Goal: Task Accomplishment & Management: Use online tool/utility

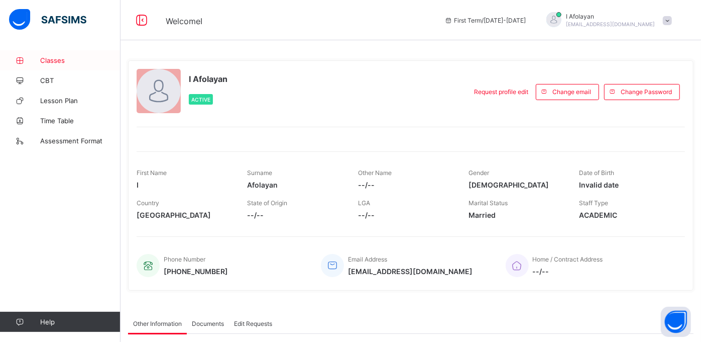
click at [61, 60] on span "Classes" at bounding box center [80, 60] width 80 height 8
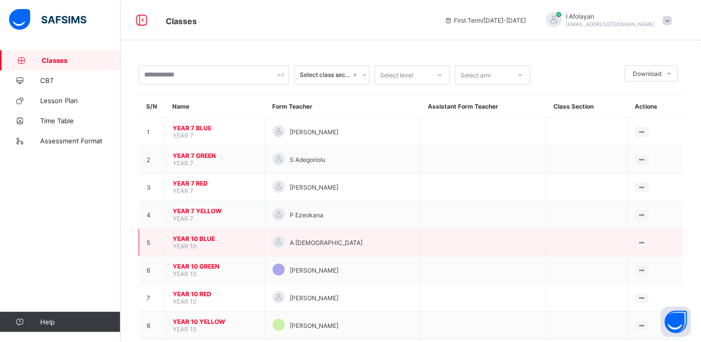
click at [203, 241] on td "YEAR 10 BLUE YEAR 10" at bounding box center [215, 243] width 100 height 28
click at [198, 237] on span "YEAR 10 BLUE" at bounding box center [215, 239] width 84 height 8
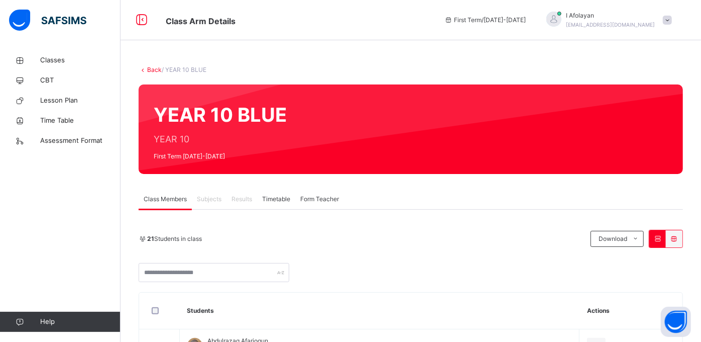
click at [215, 199] on span "Subjects" at bounding box center [209, 198] width 25 height 9
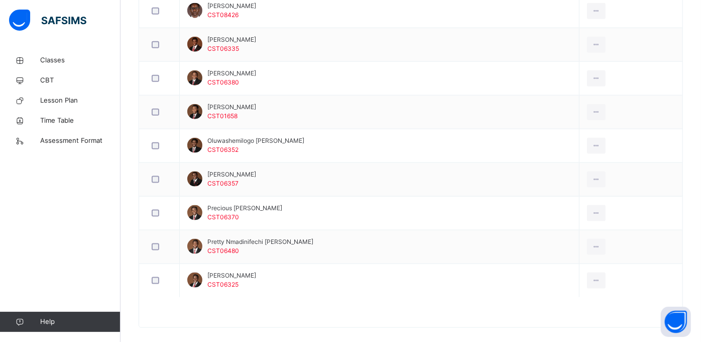
scroll to position [745, 0]
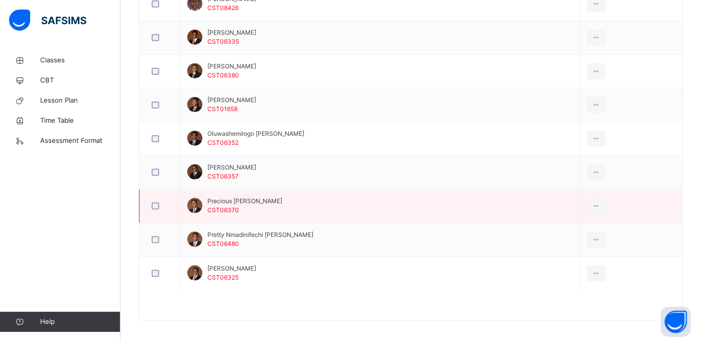
click at [311, 207] on td "Precious Ifunanya Ugoh CST06370" at bounding box center [380, 206] width 400 height 34
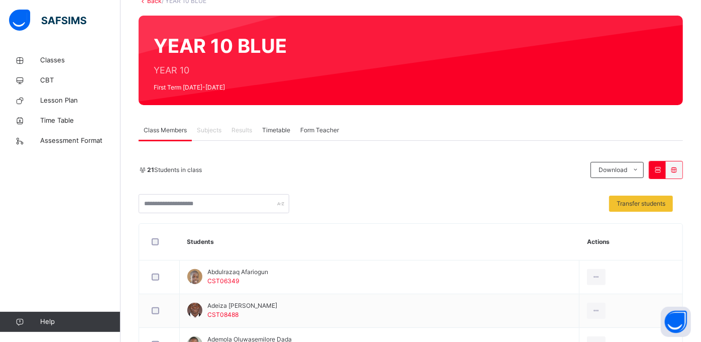
scroll to position [0, 0]
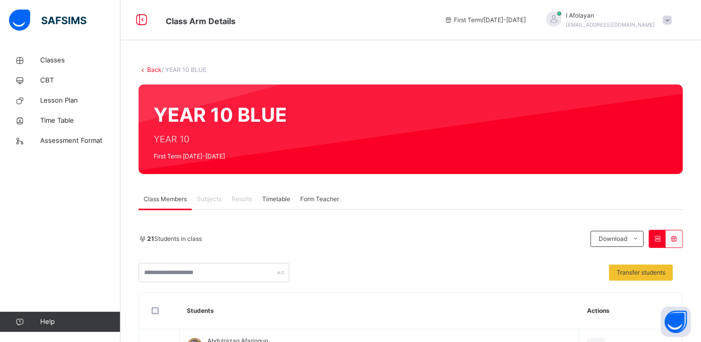
click at [237, 198] on span "Results" at bounding box center [242, 198] width 21 height 9
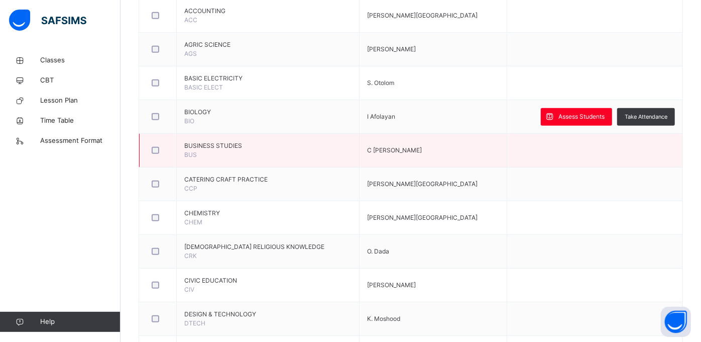
scroll to position [290, 0]
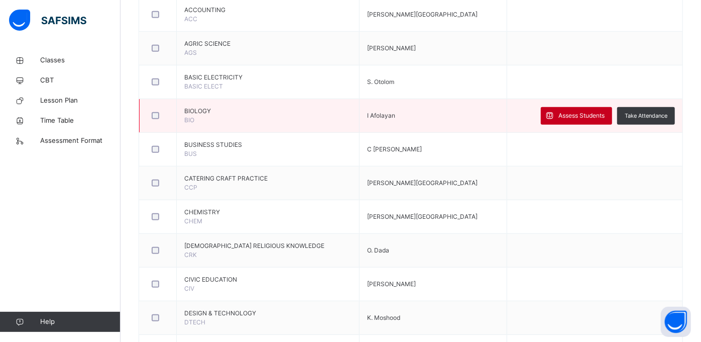
click at [586, 111] on span "Assess Students" at bounding box center [582, 115] width 46 height 9
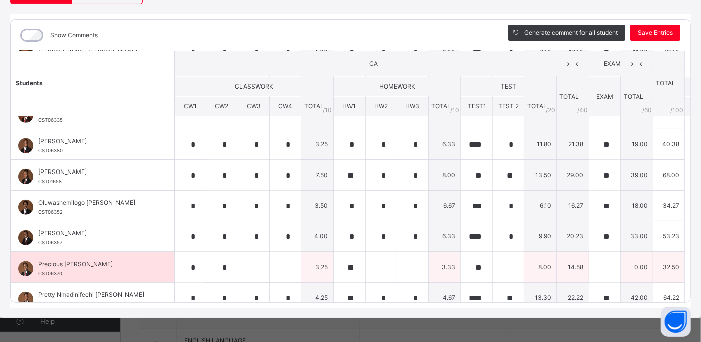
scroll to position [416, 0]
click at [596, 264] on div at bounding box center [604, 267] width 31 height 30
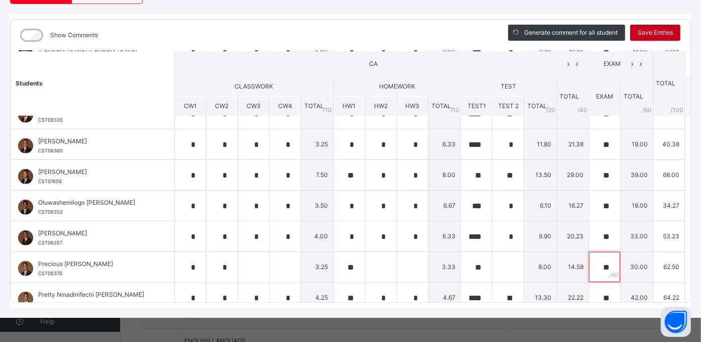
type input "**"
click at [660, 32] on span "Save Entries" at bounding box center [655, 32] width 35 height 9
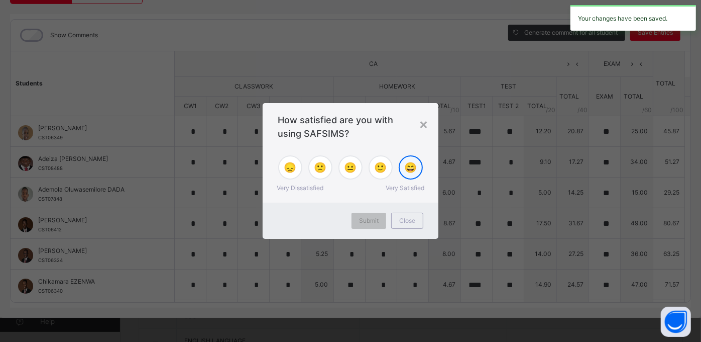
click at [413, 173] on span "😄" at bounding box center [411, 167] width 13 height 15
click at [364, 220] on span "Submit" at bounding box center [369, 220] width 20 height 9
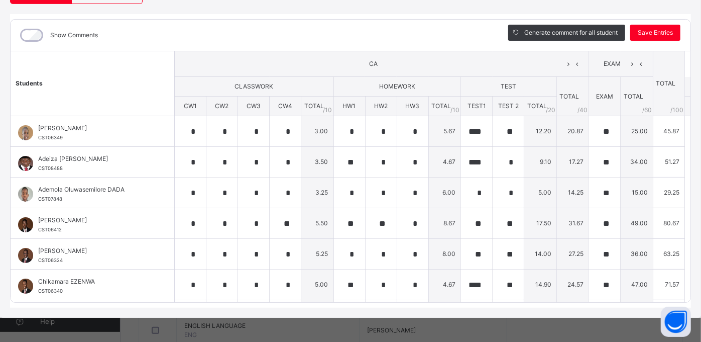
scroll to position [0, 0]
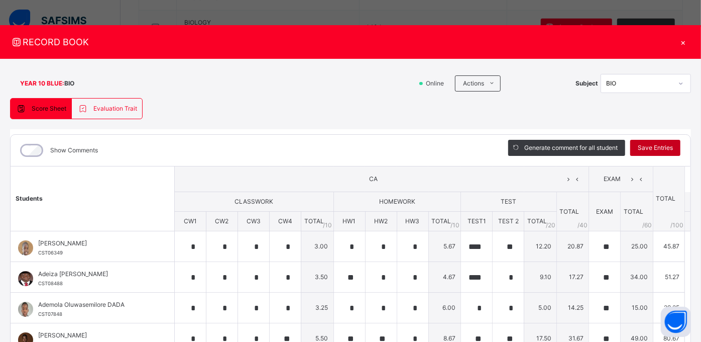
click at [638, 150] on span "Save Entries" at bounding box center [655, 147] width 35 height 9
click at [680, 40] on div "×" at bounding box center [683, 42] width 15 height 14
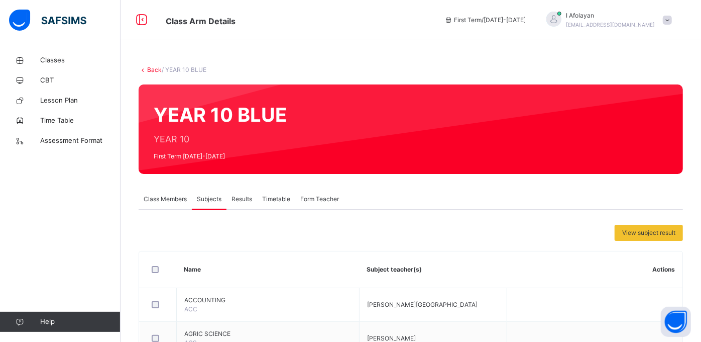
click at [482, 21] on span "First Term / [DATE]-[DATE]" at bounding box center [486, 20] width 82 height 9
click at [61, 60] on span "Classes" at bounding box center [80, 60] width 80 height 10
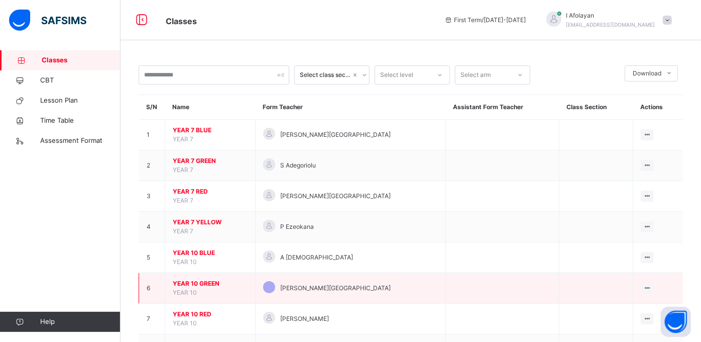
click at [200, 277] on td "YEAR 10 GREEN YEAR 10" at bounding box center [210, 288] width 90 height 31
click at [196, 282] on span "YEAR 10 GREEN" at bounding box center [210, 283] width 75 height 9
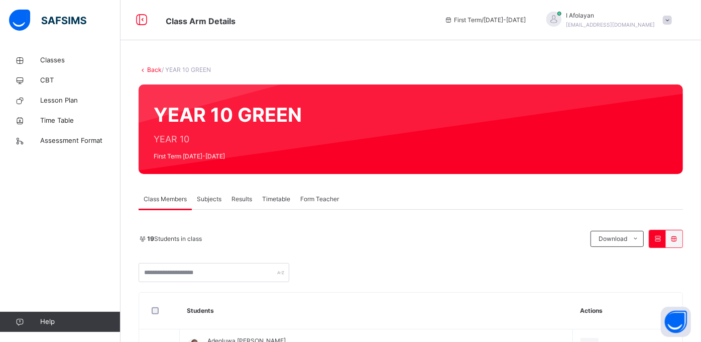
click at [67, 191] on div "Classes CBT Lesson Plan Time Table Assessment Format Help" at bounding box center [60, 190] width 121 height 301
